Goal: Information Seeking & Learning: Learn about a topic

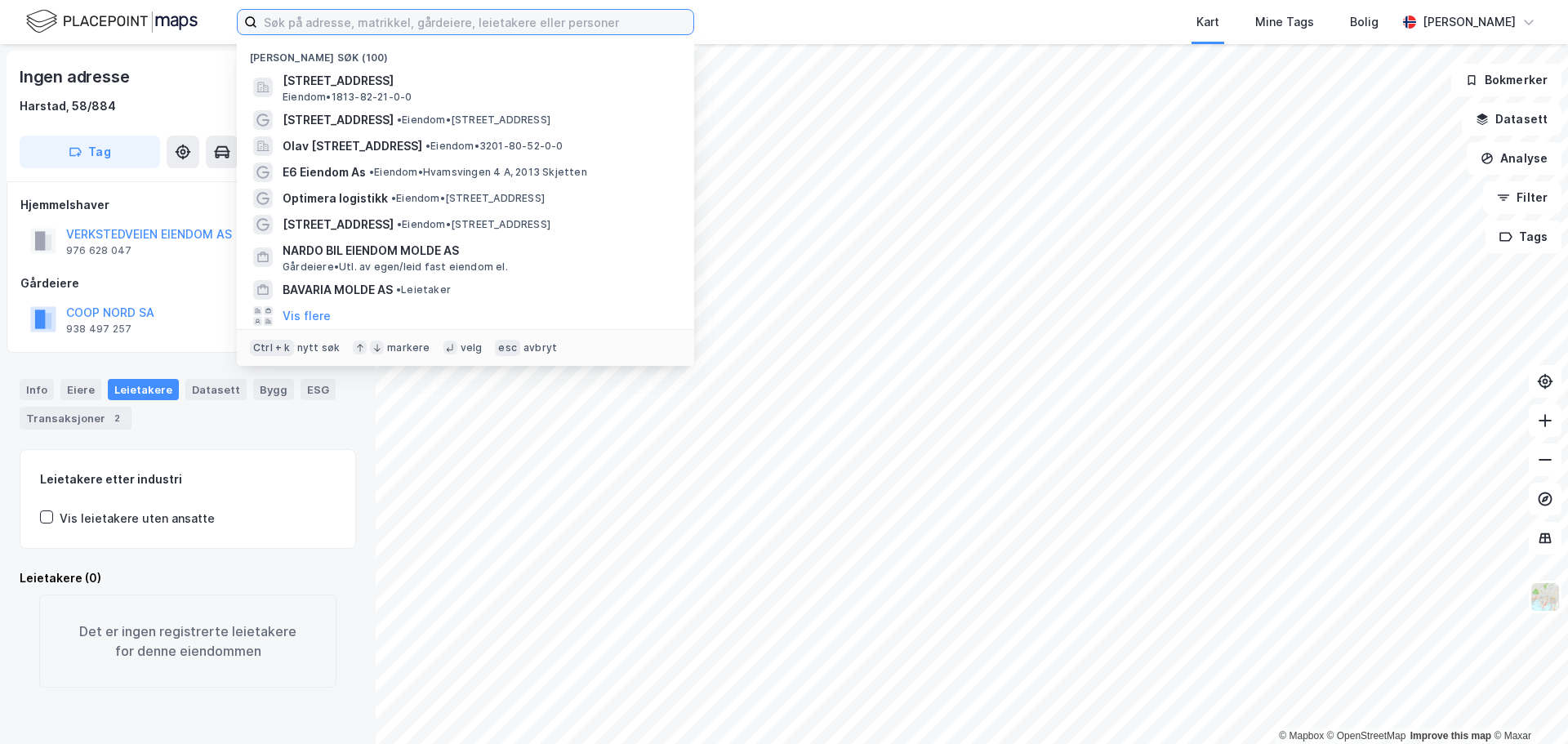
click at [401, 24] on input at bounding box center [475, 22] width 436 height 25
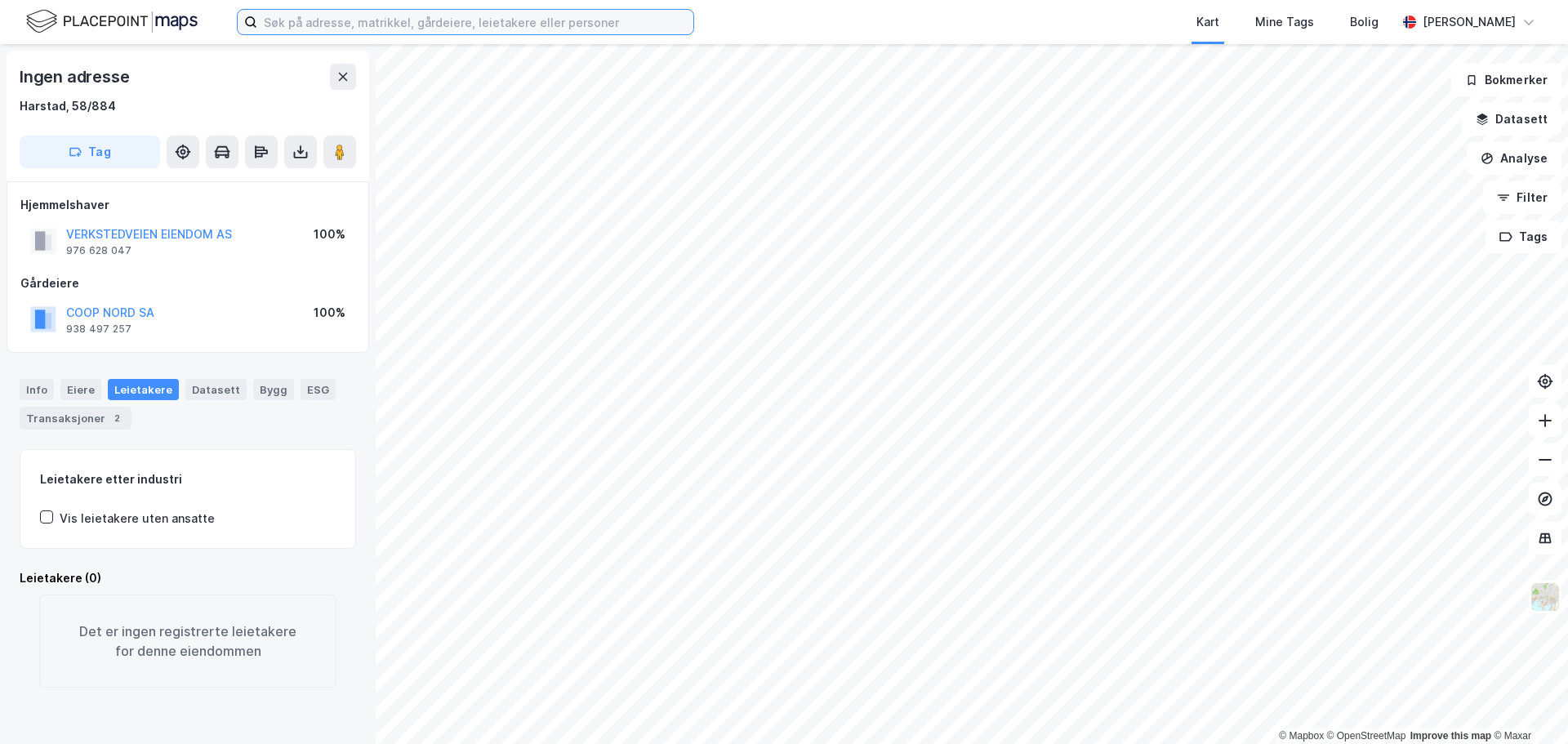
click at [387, 13] on input at bounding box center [475, 22] width 436 height 25
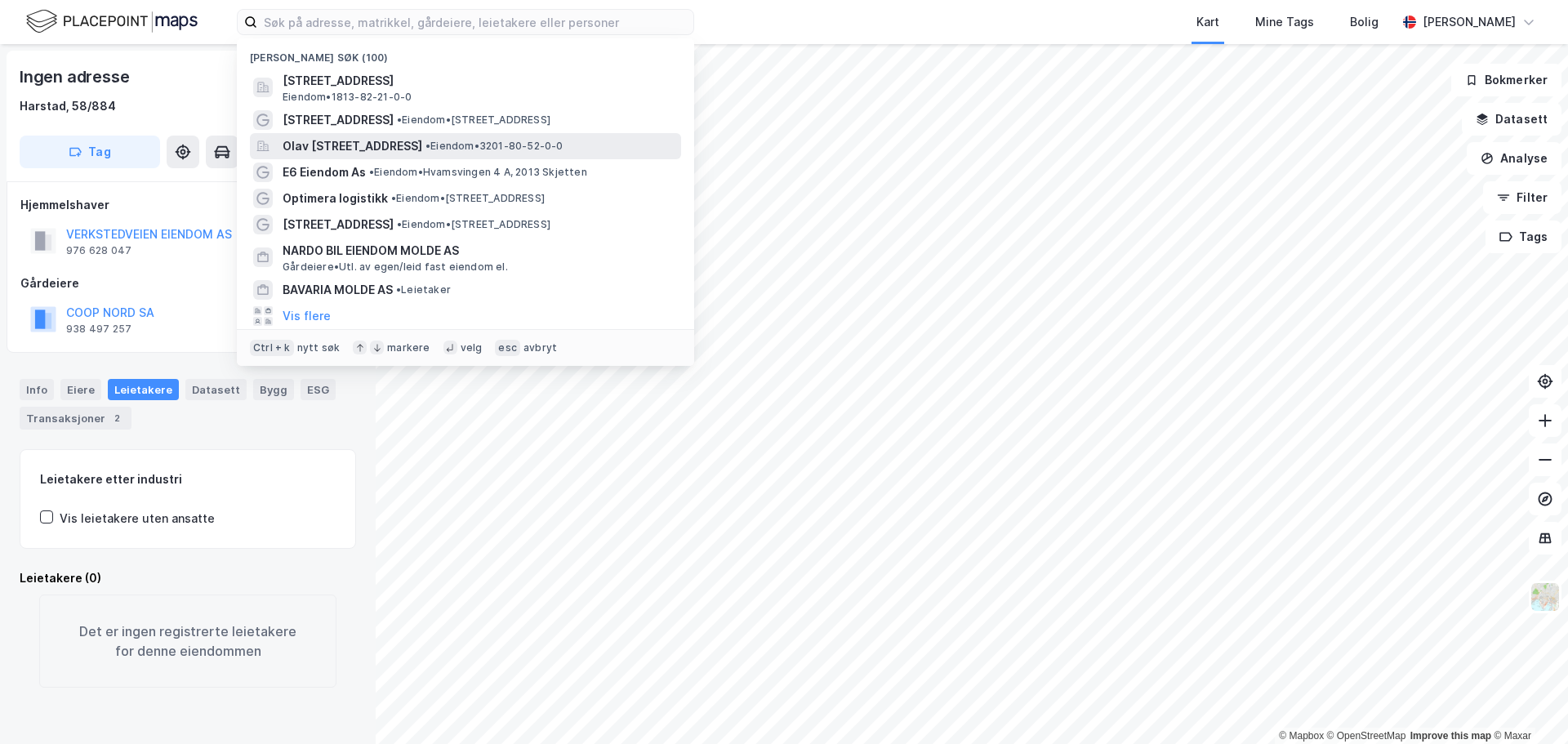
click at [368, 138] on span "Olav [STREET_ADDRESS]" at bounding box center [352, 146] width 139 height 20
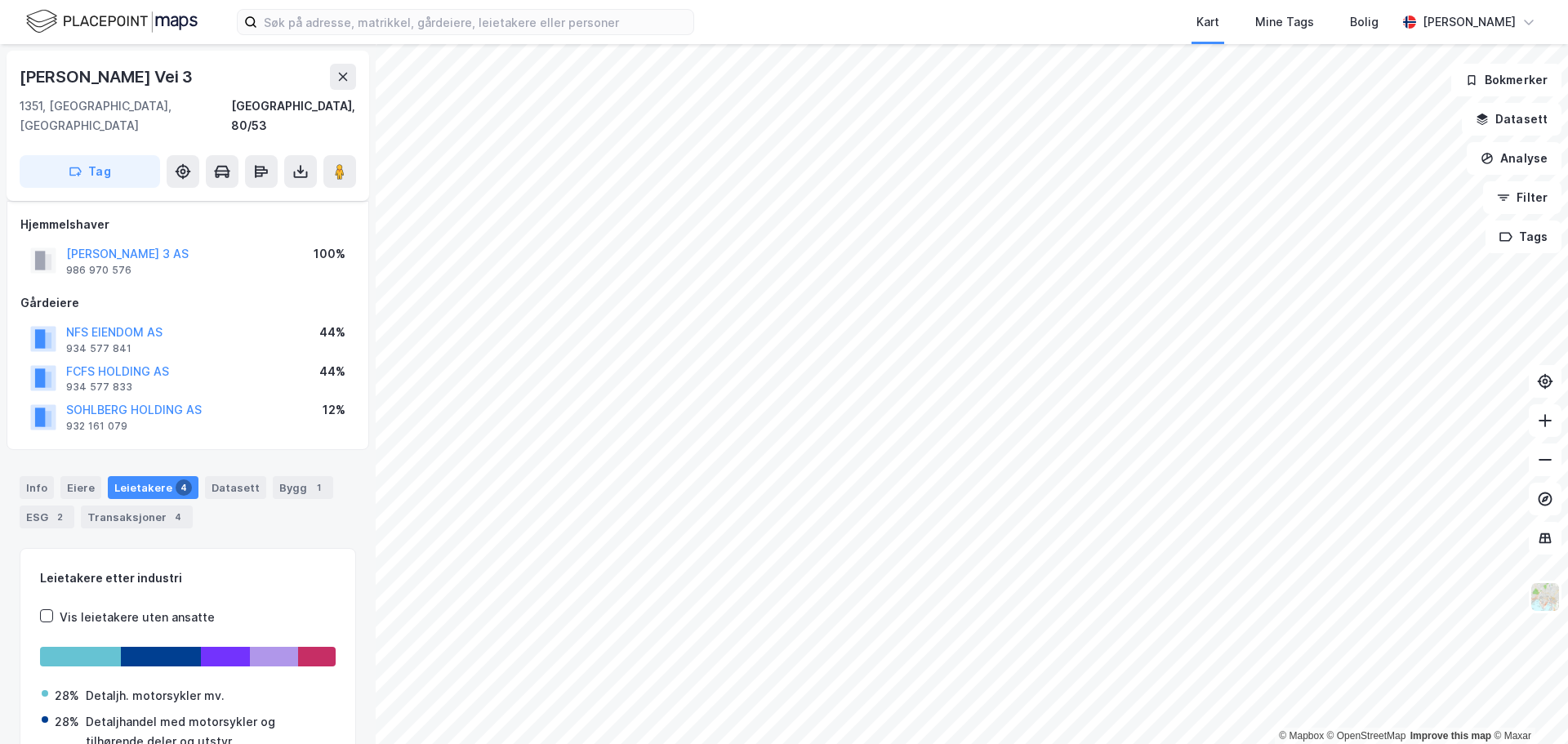
scroll to position [120, 0]
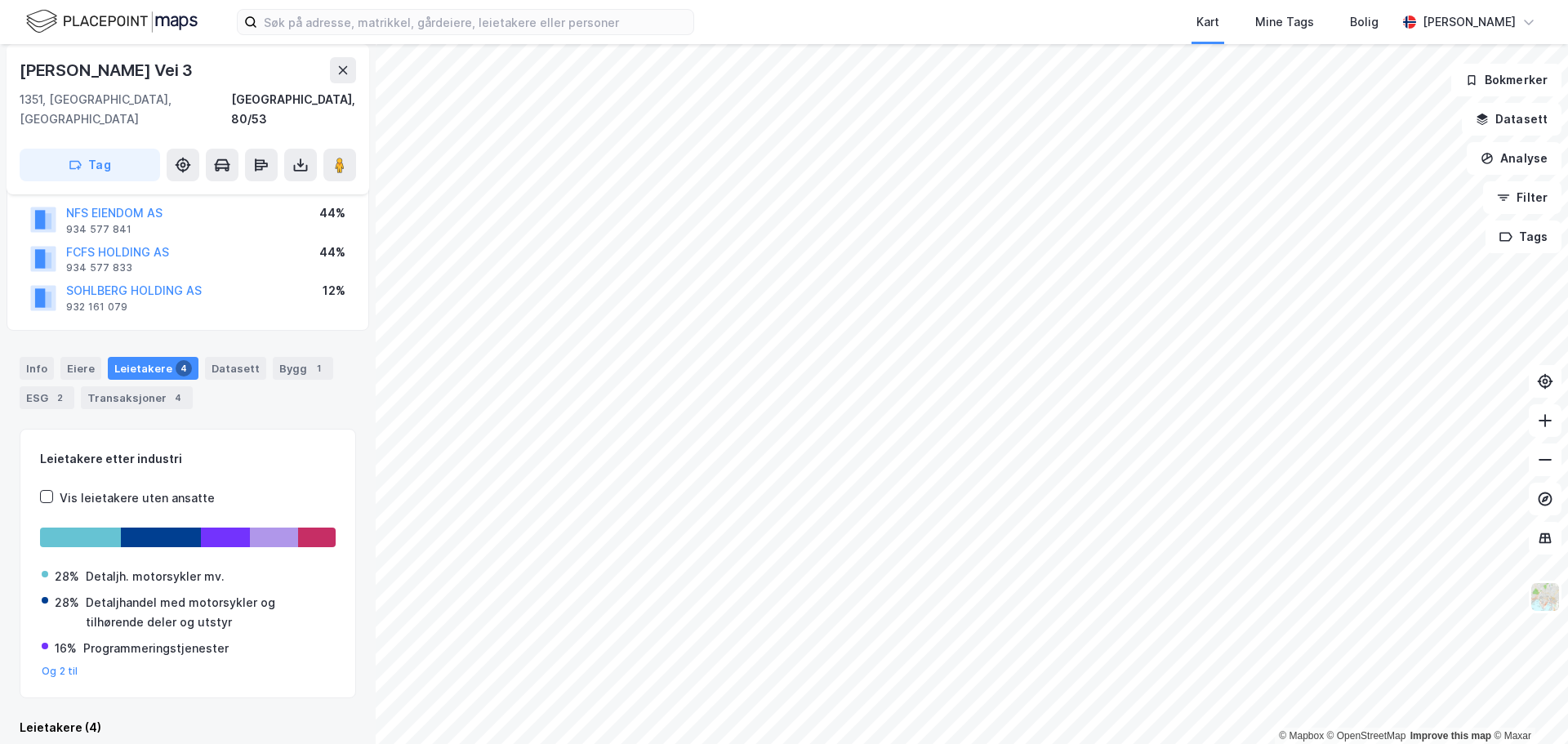
click at [125, 357] on div "Leietakere 4" at bounding box center [153, 368] width 91 height 23
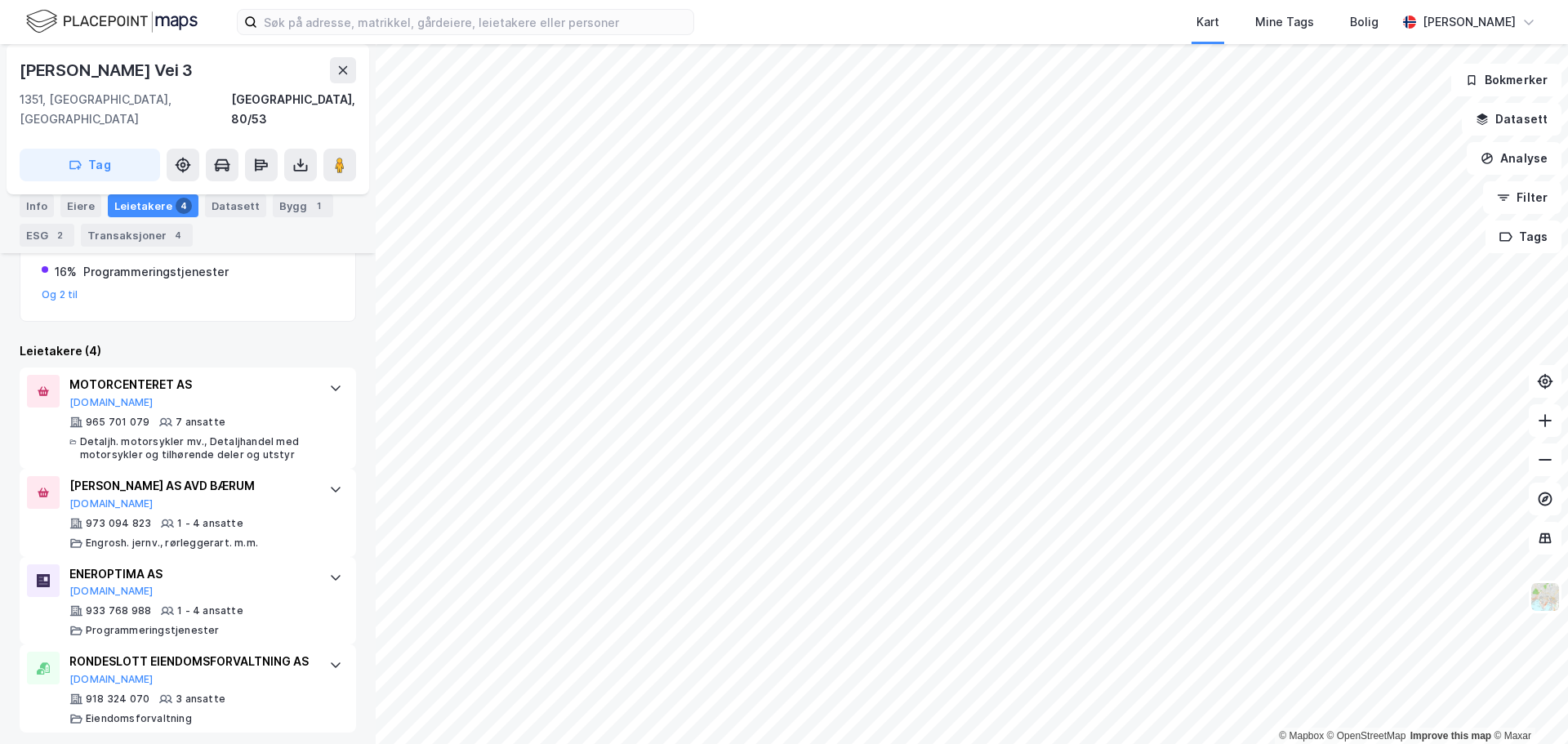
scroll to position [505, 0]
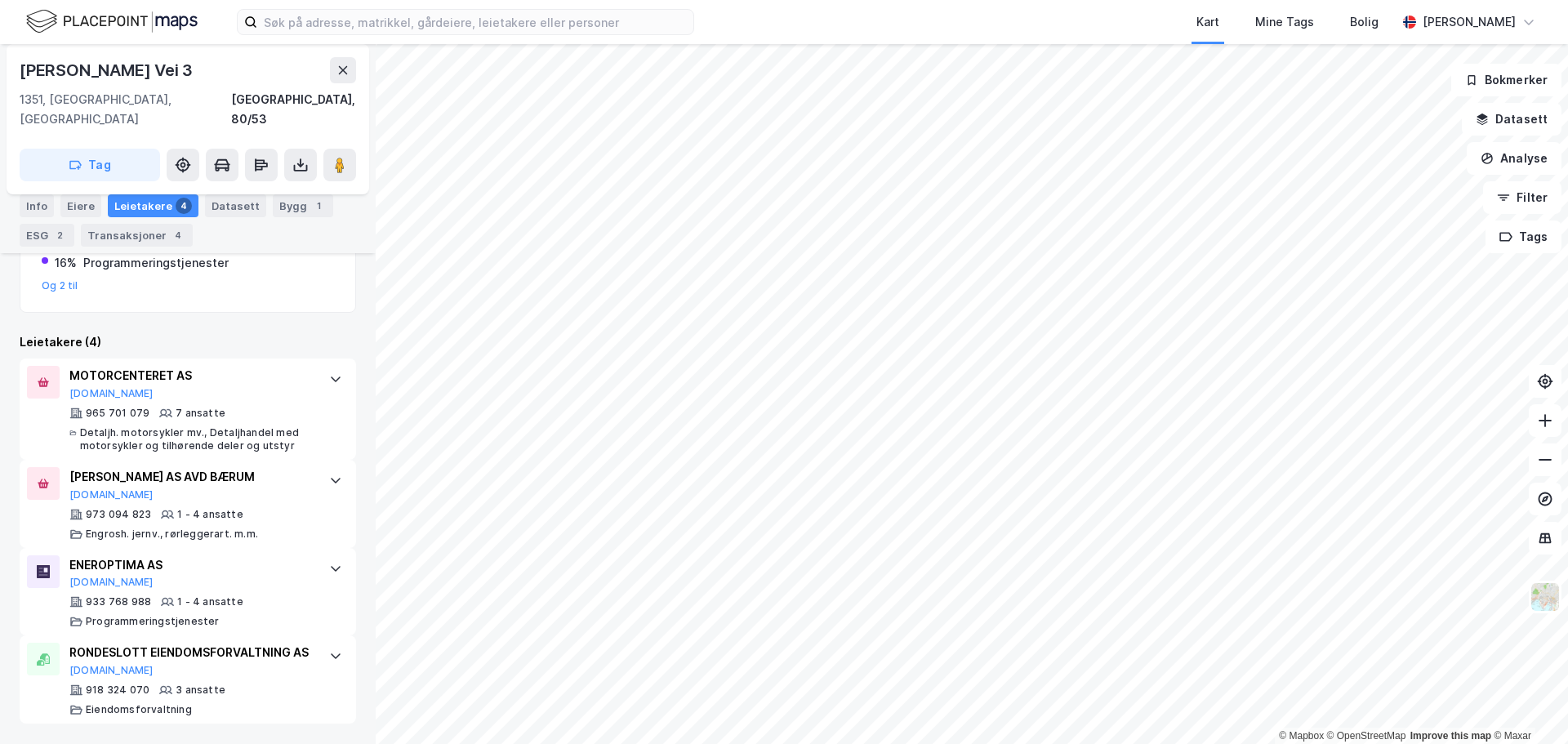
click at [635, 514] on html "Kart Mine Tags Bolig [PERSON_NAME] © Mapbox © OpenStreetMap Improve this map © …" at bounding box center [784, 372] width 1568 height 744
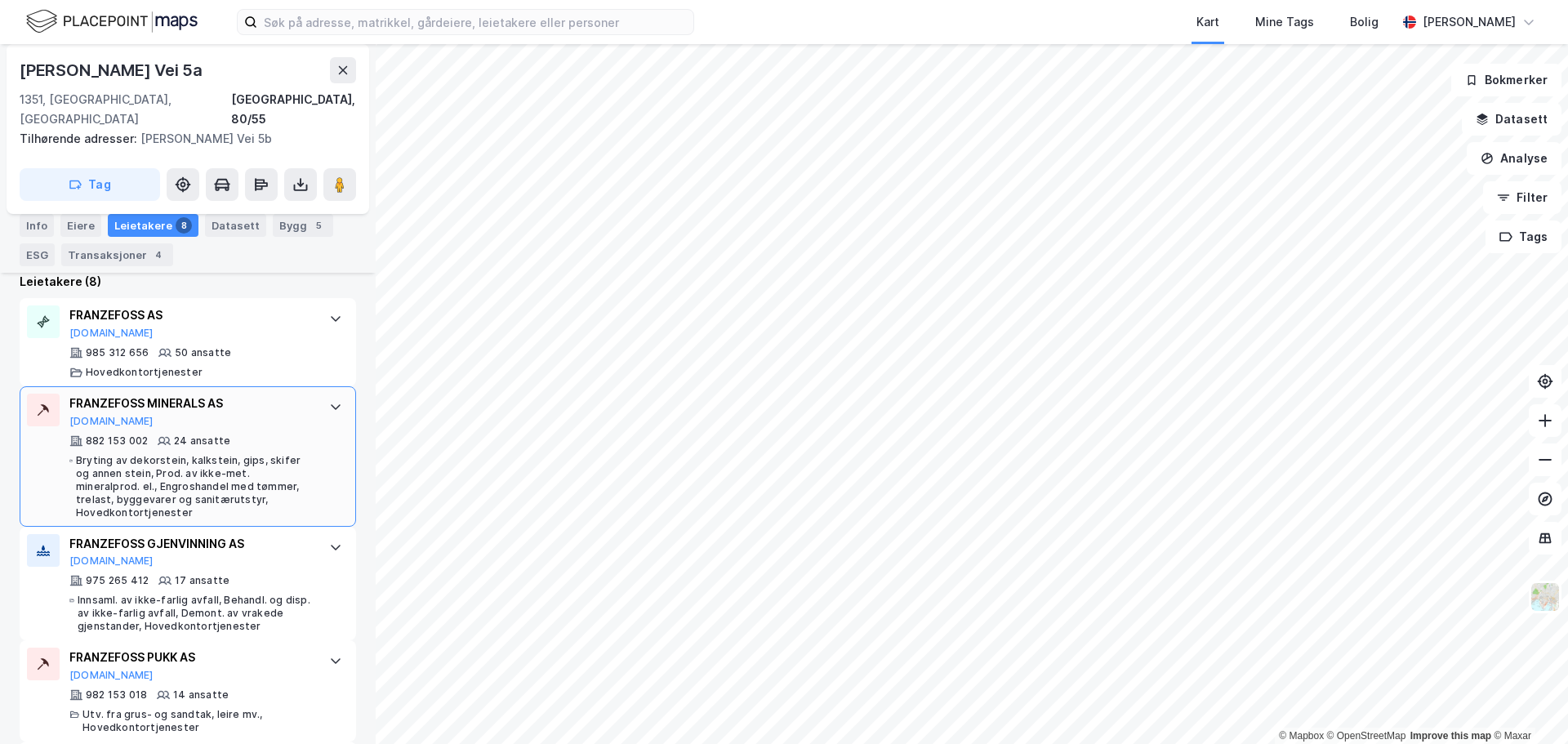
scroll to position [531, 0]
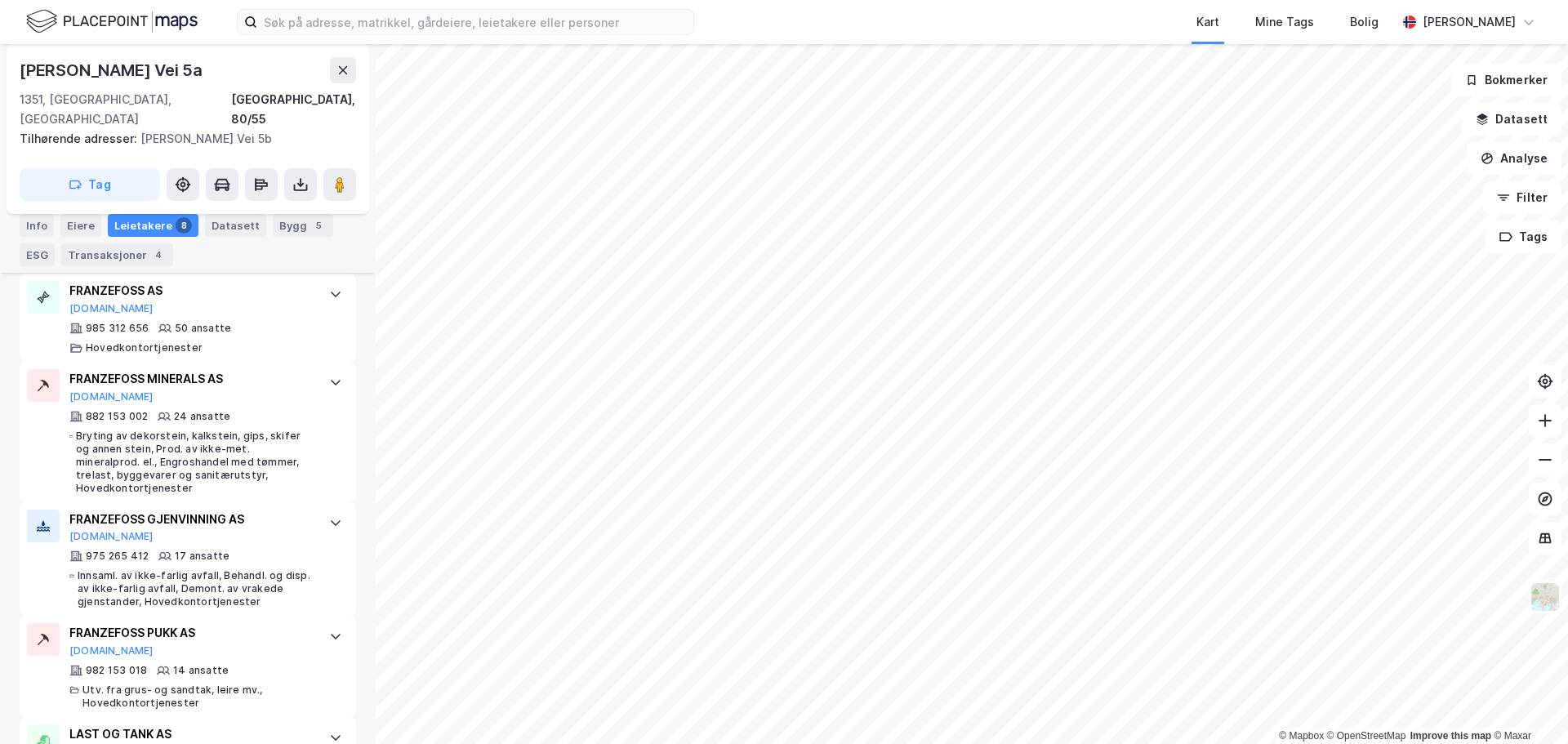
click at [915, 26] on div "Kart Mine Tags Bolig" at bounding box center [1084, 22] width 624 height 45
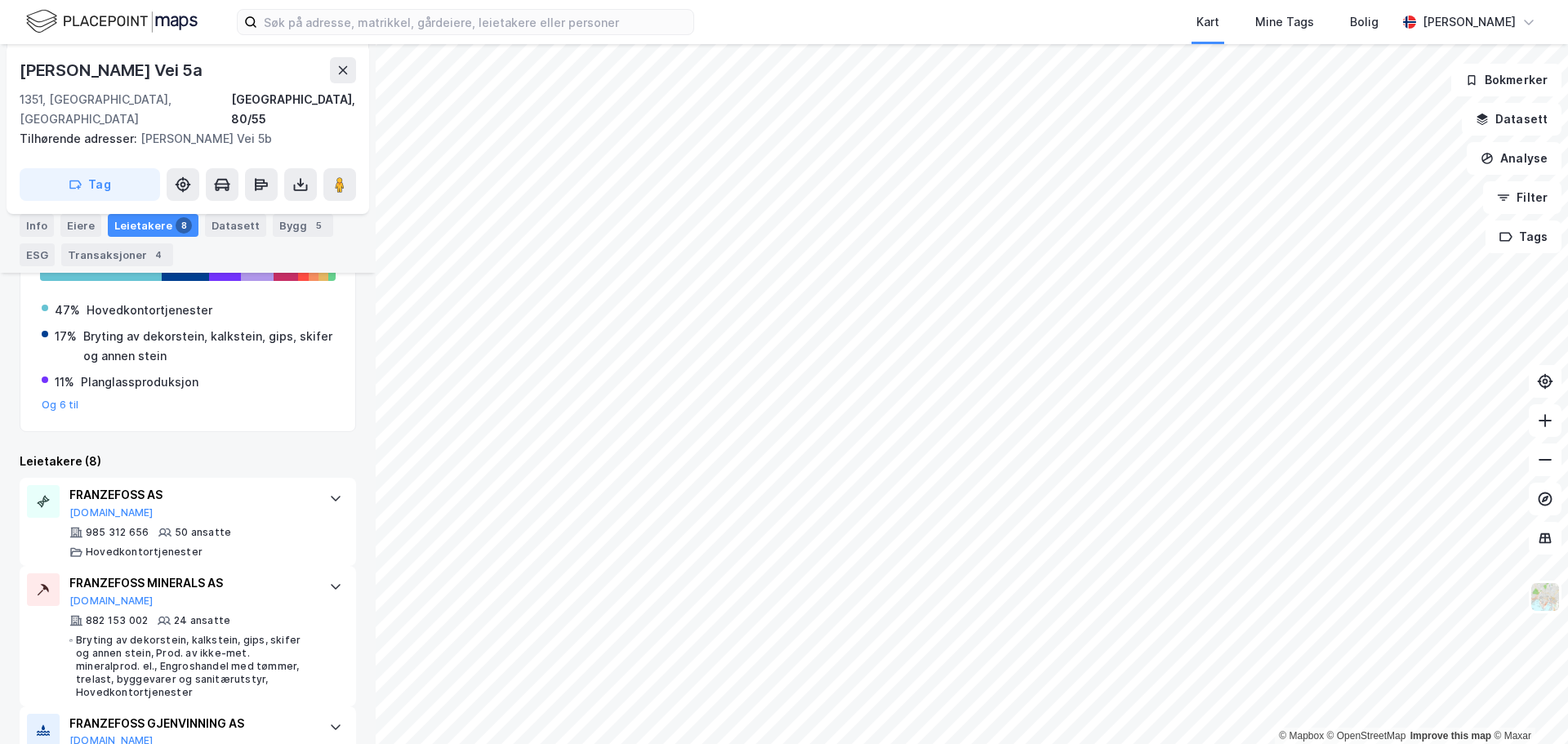
scroll to position [490, 0]
